Goal: Information Seeking & Learning: Learn about a topic

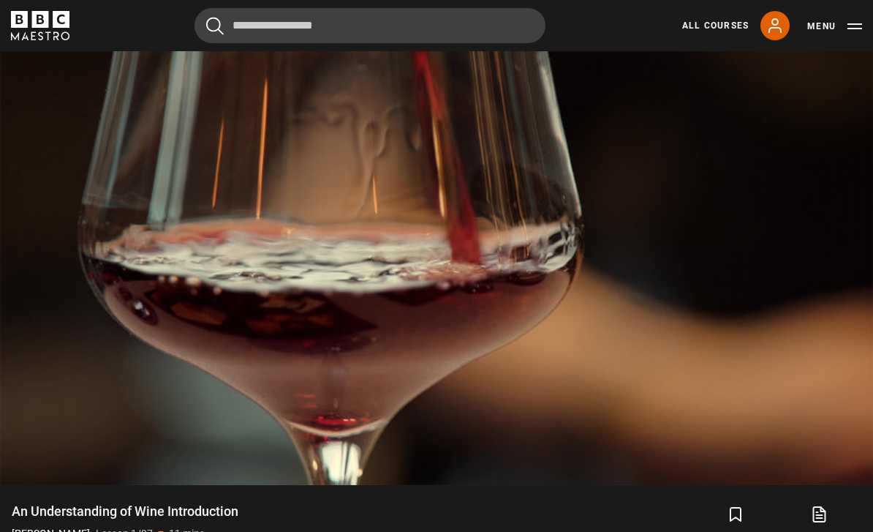
scroll to position [725, 0]
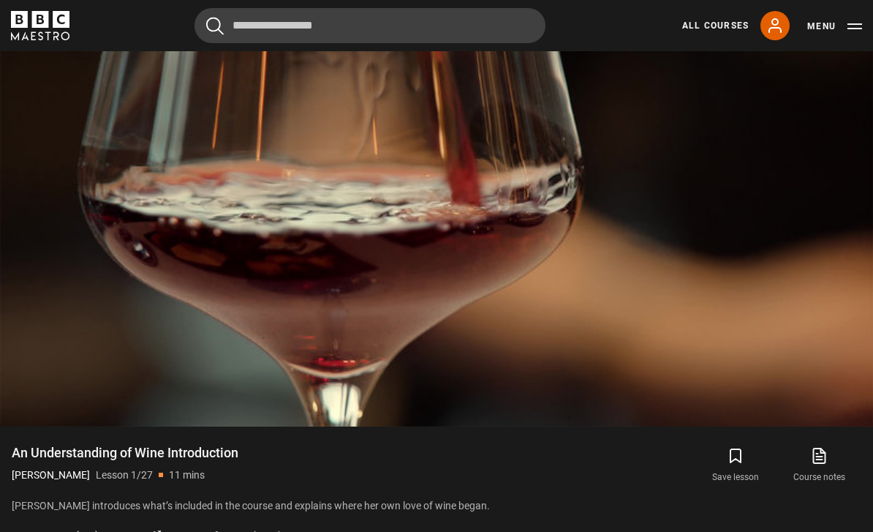
click at [856, 426] on div "10s Skip Back 10 seconds Pause 10s Skip Forward 10 seconds Loaded : 0.73% Pause…" at bounding box center [436, 385] width 873 height 81
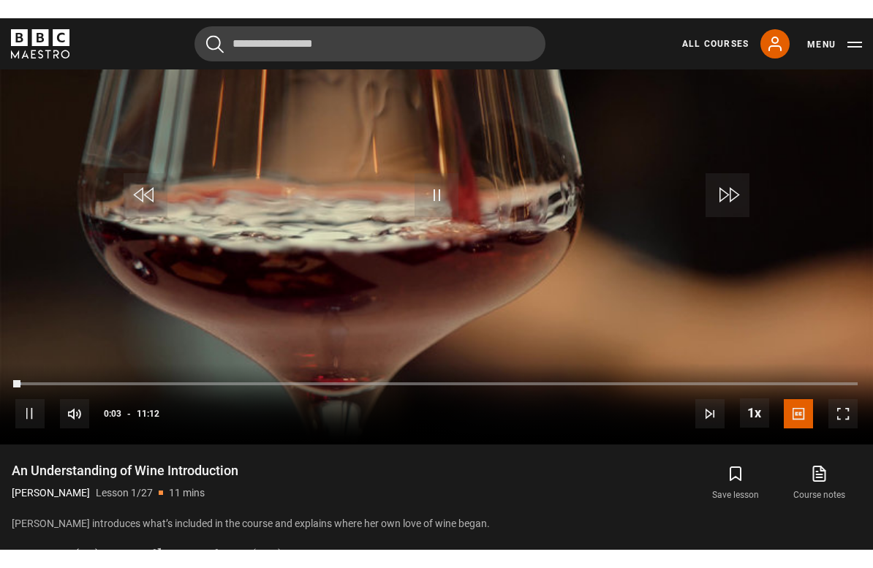
scroll to position [18, 0]
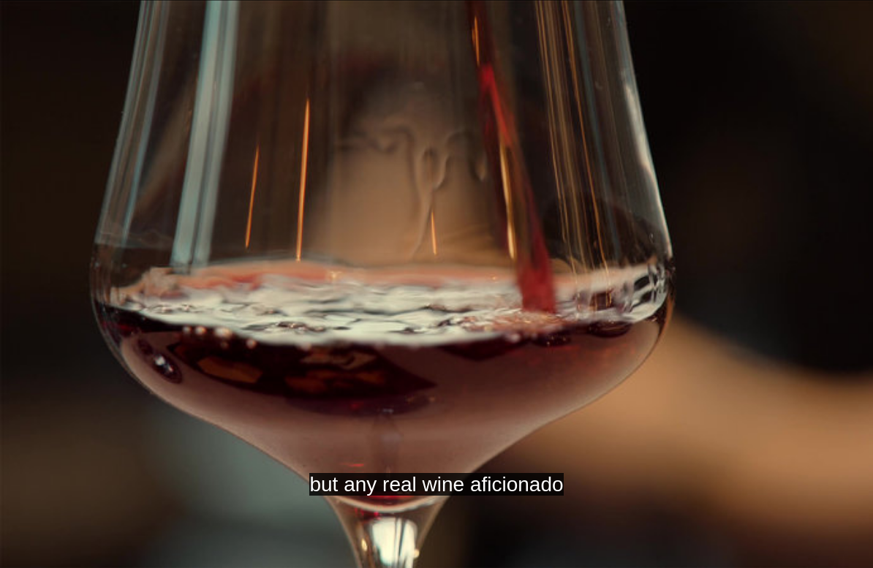
click at [99, 443] on video-js "but any real wine aficionado Video Player is loading. Play Lesson An Understand…" at bounding box center [436, 284] width 873 height 568
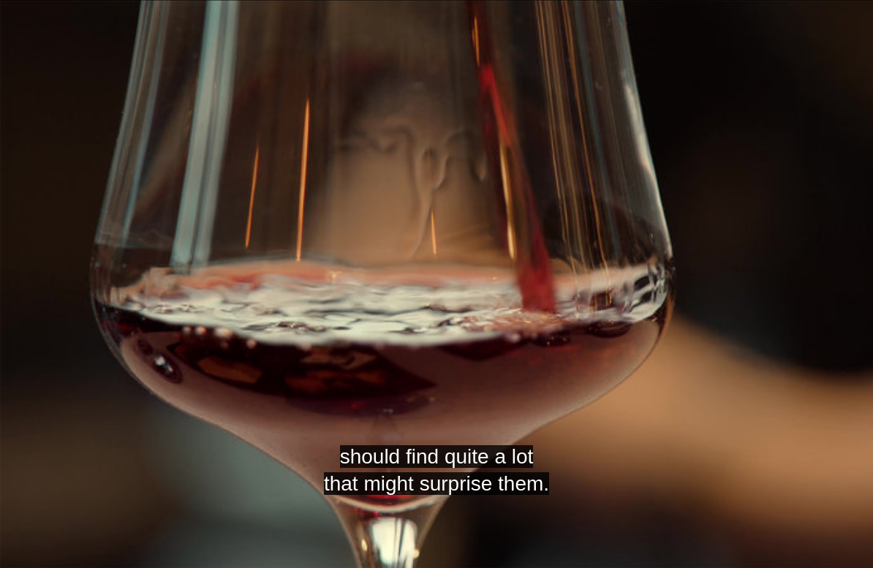
click at [26, 531] on video-js "should find quite a lot that might surprise them. Video Player is loading. Play…" at bounding box center [436, 284] width 873 height 568
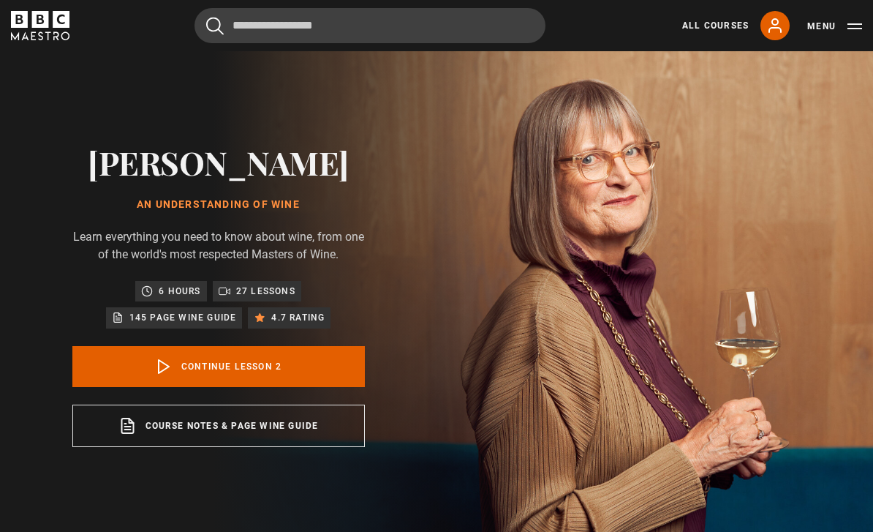
click at [193, 387] on link "Continue lesson 2" at bounding box center [218, 366] width 293 height 41
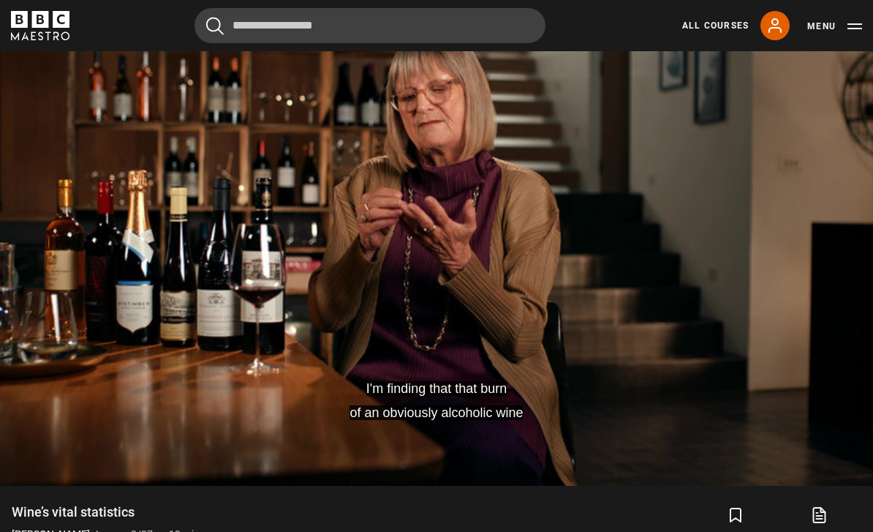
scroll to position [665, 0]
click at [832, 382] on video-js "So what you're looking for when you're tasting the wine Video Player is loading…" at bounding box center [436, 241] width 873 height 492
click at [80, 384] on video-js "into giving it a nice nose, a nice perfume Video Player is loading. Play Lesson…" at bounding box center [436, 241] width 873 height 492
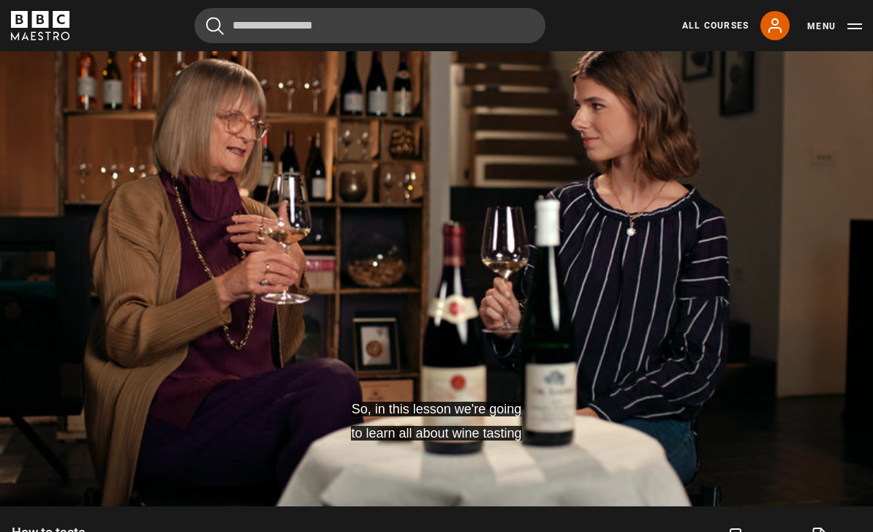
scroll to position [646, 0]
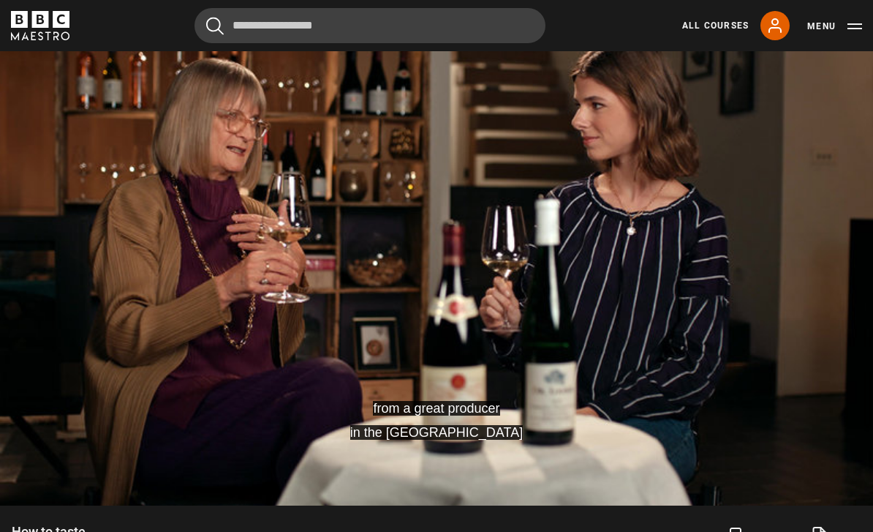
click at [12, 500] on video-js "from a great producer in the [GEOGRAPHIC_DATA] Video Player is loading. Play Le…" at bounding box center [436, 260] width 873 height 492
click at [252, 505] on video-js "but buys grapes from all over the [GEOGRAPHIC_DATA]. Video Player is loading. P…" at bounding box center [436, 260] width 873 height 492
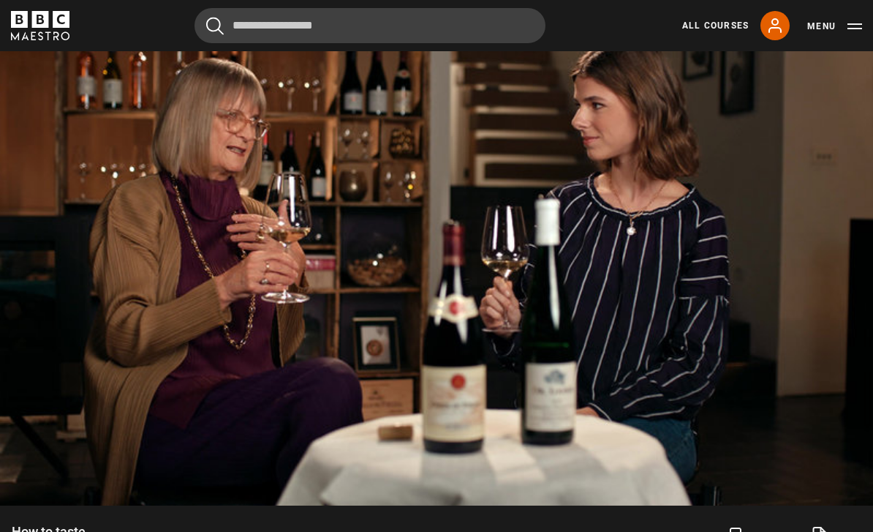
click at [61, 442] on video-js "Video Player is loading. Play Lesson How to taste​ 10s Skip Back 10 seconds Pau…" at bounding box center [436, 260] width 873 height 492
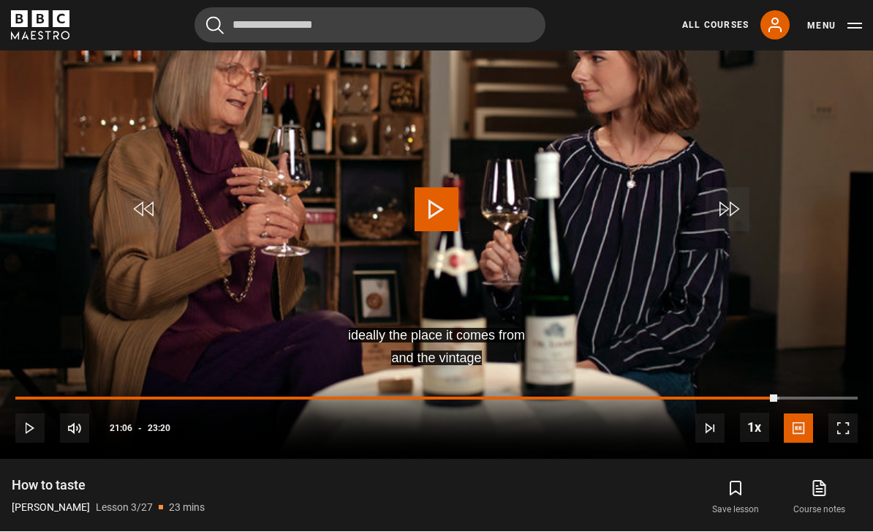
scroll to position [693, 0]
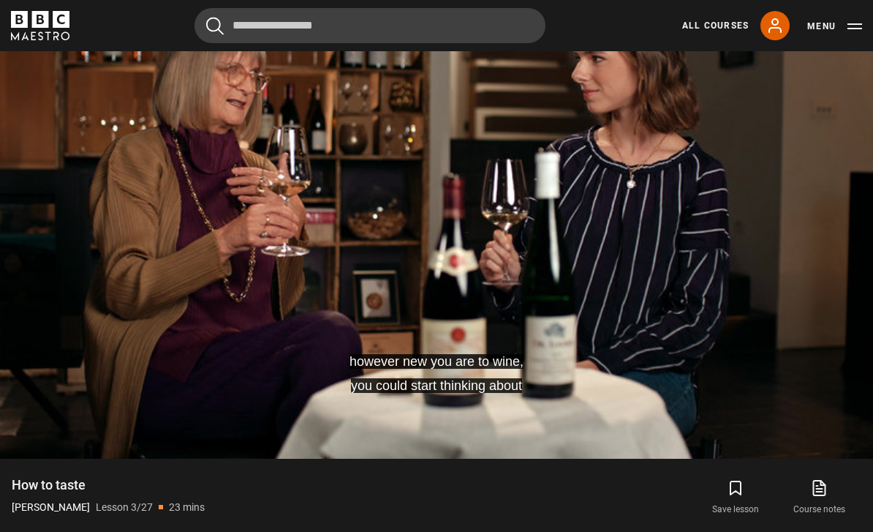
click at [112, 414] on video-js "however new you are to wine, you could start thinking about Video Player is loa…" at bounding box center [436, 213] width 873 height 492
click at [94, 405] on video-js "But whatever you do, please Video Player is loading. Play Lesson How to taste​ …" at bounding box center [436, 213] width 873 height 492
